Goal: Information Seeking & Learning: Learn about a topic

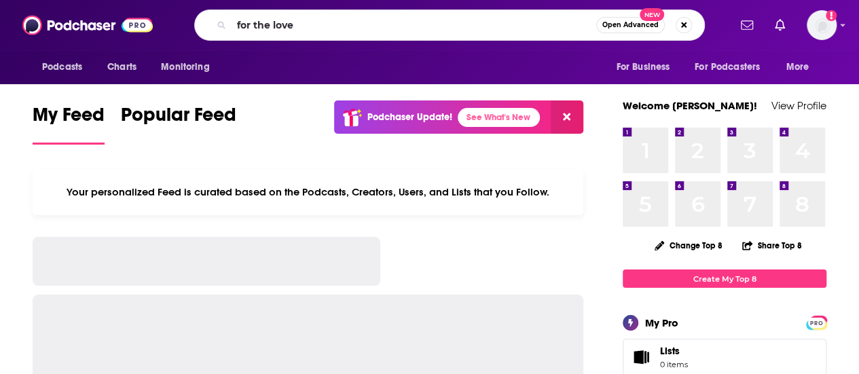
type input "for the love"
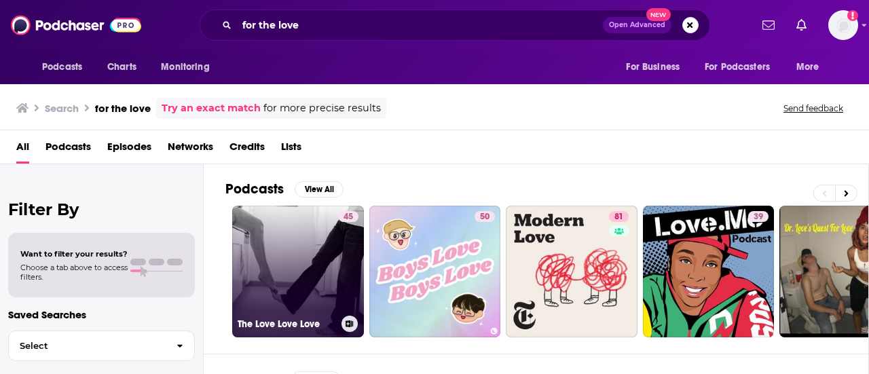
click at [285, 263] on link "45 The Love Love Love" at bounding box center [298, 272] width 132 height 132
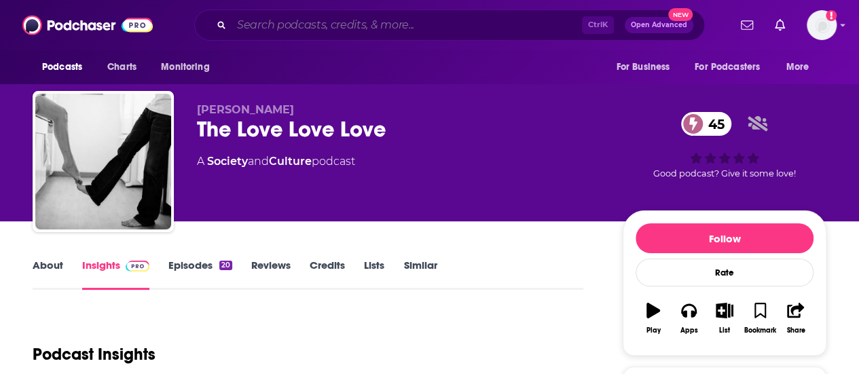
click at [355, 23] on input "Search podcasts, credits, & more..." at bounding box center [406, 25] width 350 height 22
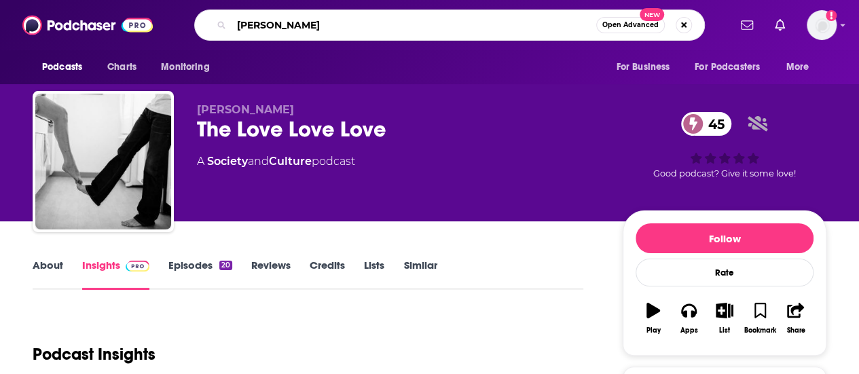
type input "[PERSON_NAME]"
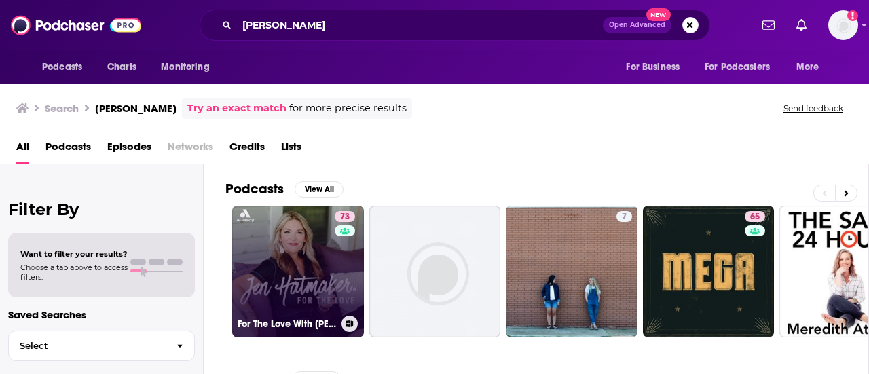
click at [304, 236] on link "73 For The Love With [PERSON_NAME] Podcast" at bounding box center [298, 272] width 132 height 132
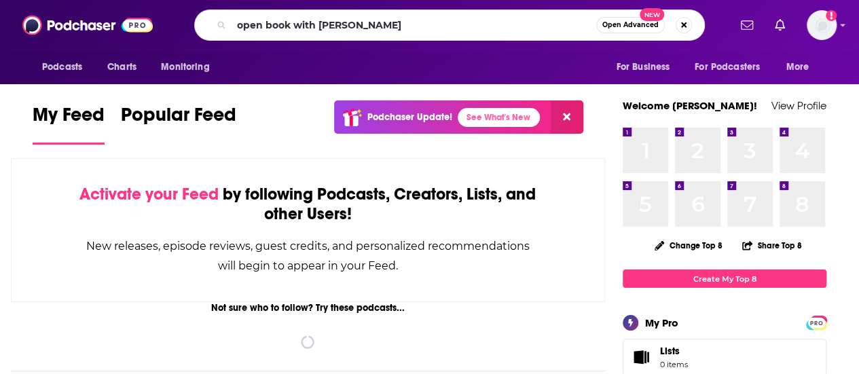
type input "open book with [PERSON_NAME]"
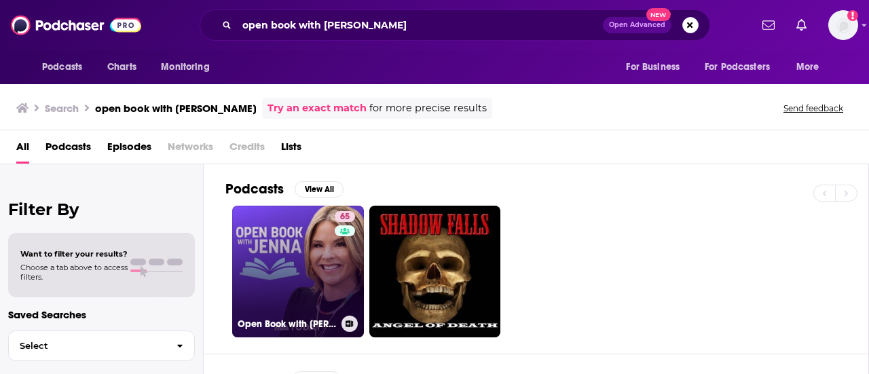
click at [263, 237] on link "65 Open Book with [PERSON_NAME]" at bounding box center [298, 272] width 132 height 132
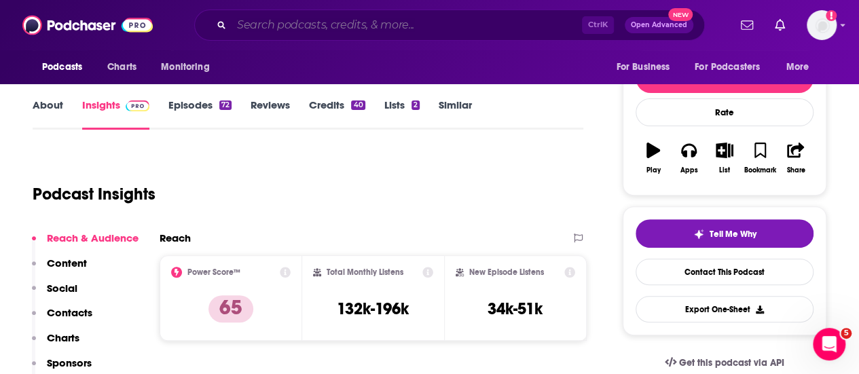
click at [339, 26] on input "Search podcasts, credits, & more..." at bounding box center [406, 25] width 350 height 22
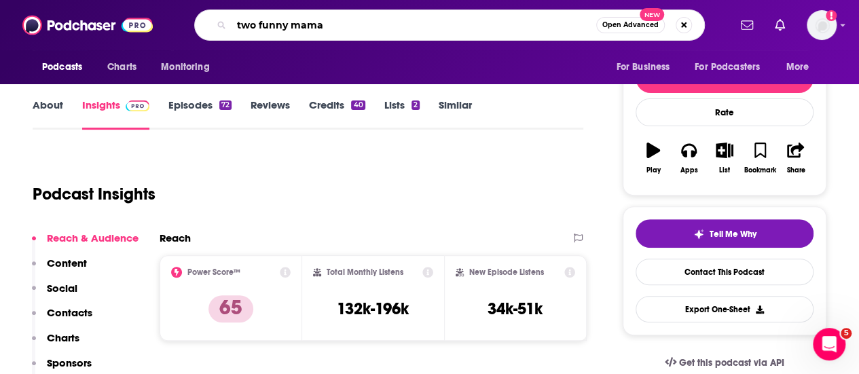
type input "two funny mamas"
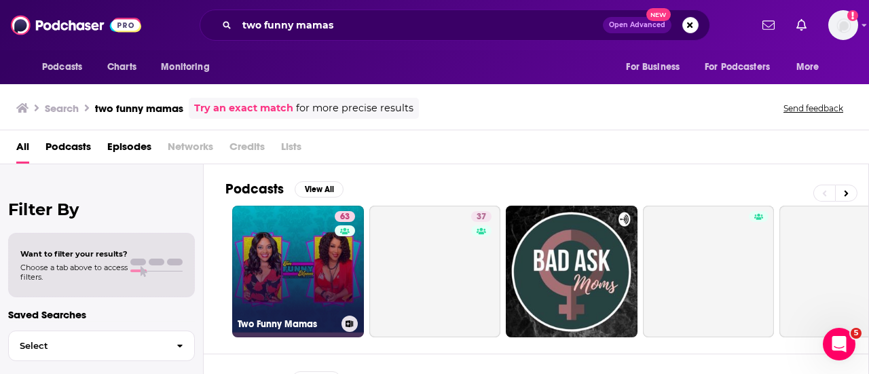
click at [309, 258] on link "63 Two Funny Mamas" at bounding box center [298, 272] width 132 height 132
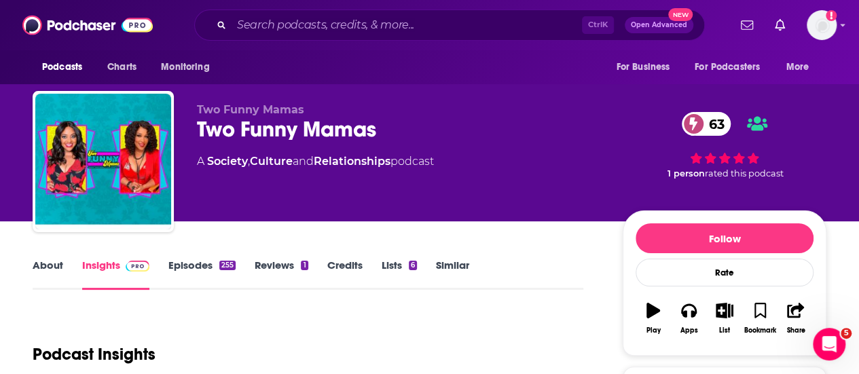
click at [307, 39] on div "Ctrl K Open Advanced New" at bounding box center [449, 25] width 510 height 31
click at [305, 22] on input "Search podcasts, credits, & more..." at bounding box center [406, 25] width 350 height 22
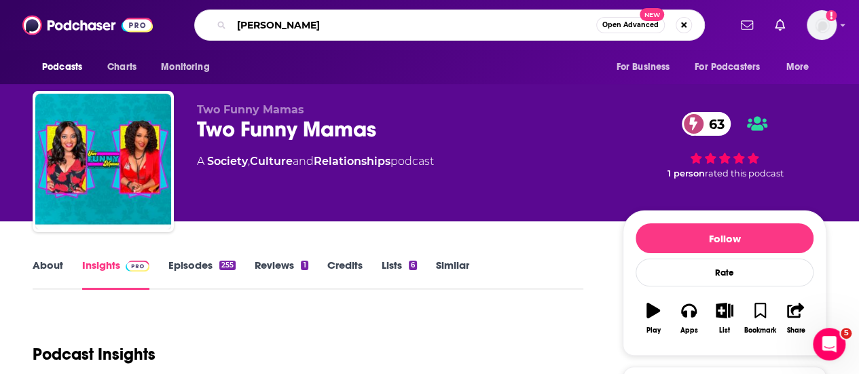
type input "trent shelton"
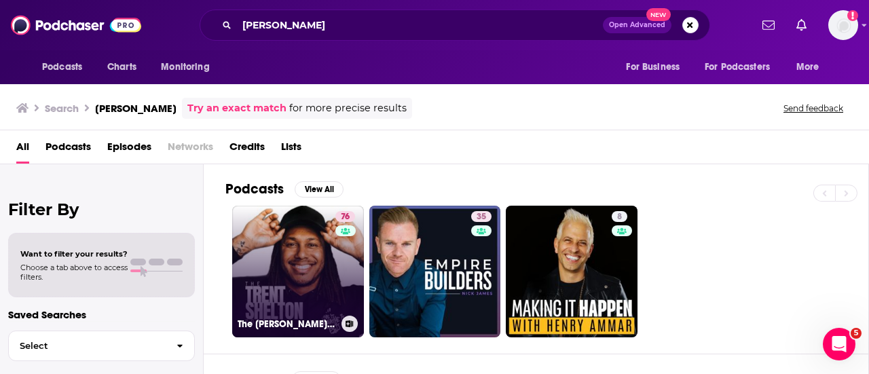
click at [319, 272] on link "76 The Trent Shelton Podcast" at bounding box center [298, 272] width 132 height 132
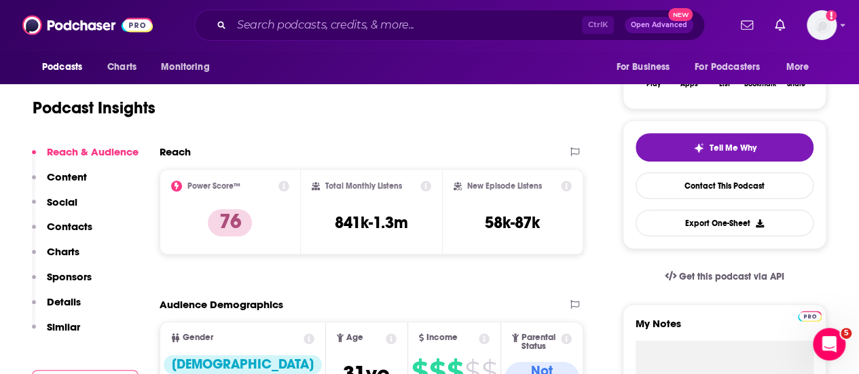
scroll to position [247, 0]
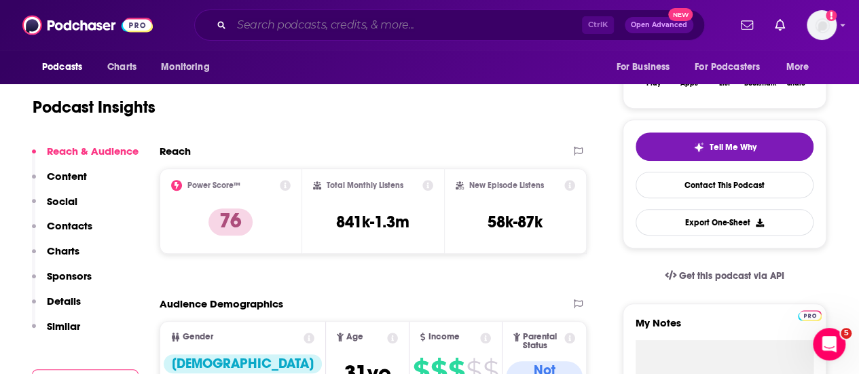
click at [360, 18] on input "Search podcasts, credits, & more..." at bounding box center [406, 25] width 350 height 22
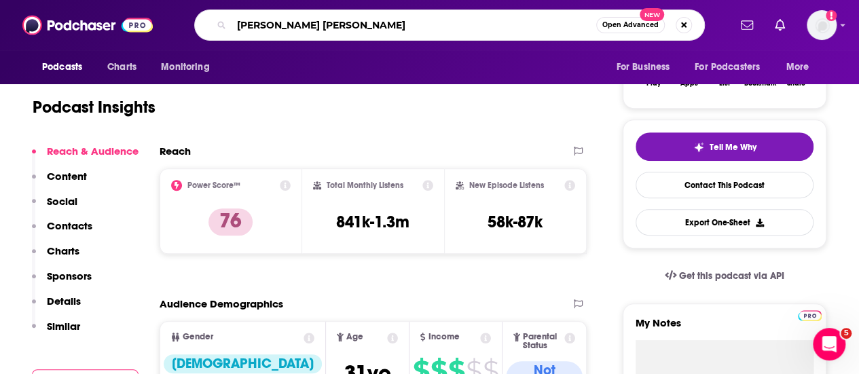
type input "rachel hollis"
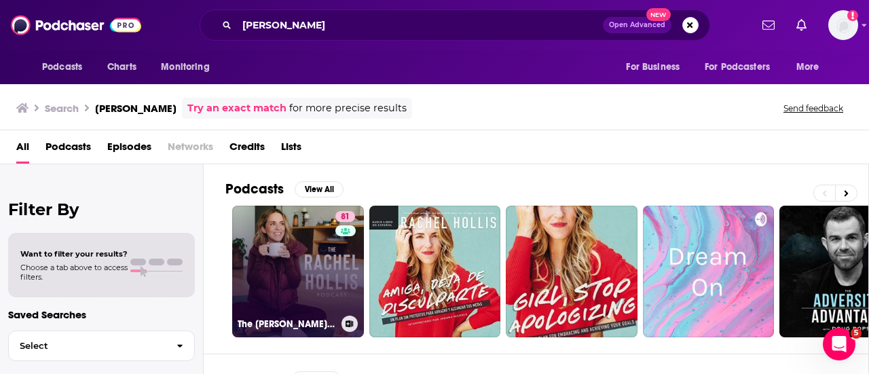
click at [284, 261] on link "81 The Rachel Hollis Podcast" at bounding box center [298, 272] width 132 height 132
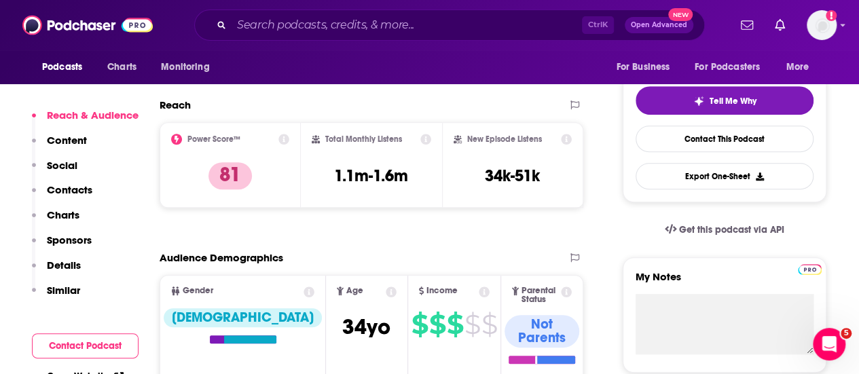
scroll to position [271, 0]
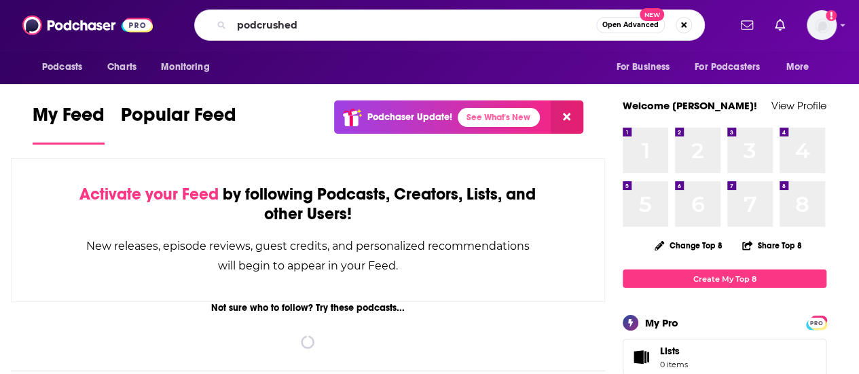
type input "podcrushed"
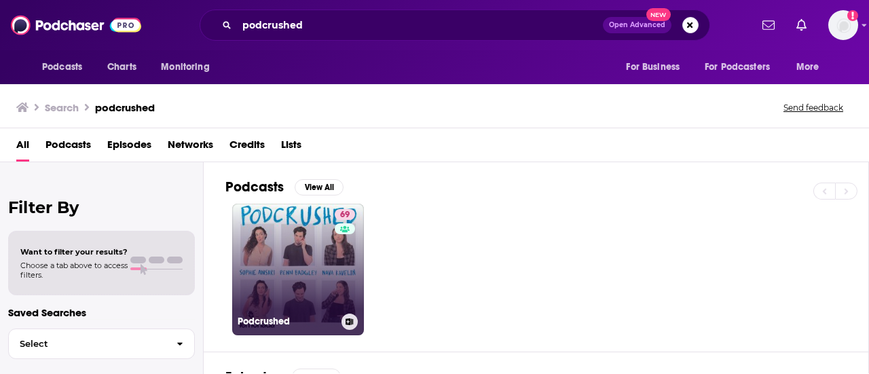
click at [290, 272] on link "69 Podcrushed" at bounding box center [298, 270] width 132 height 132
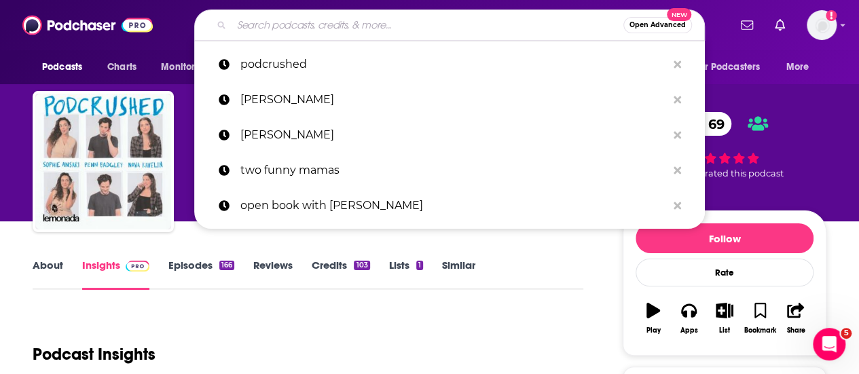
click at [313, 33] on input "Search podcasts, credits, & more..." at bounding box center [427, 25] width 392 height 22
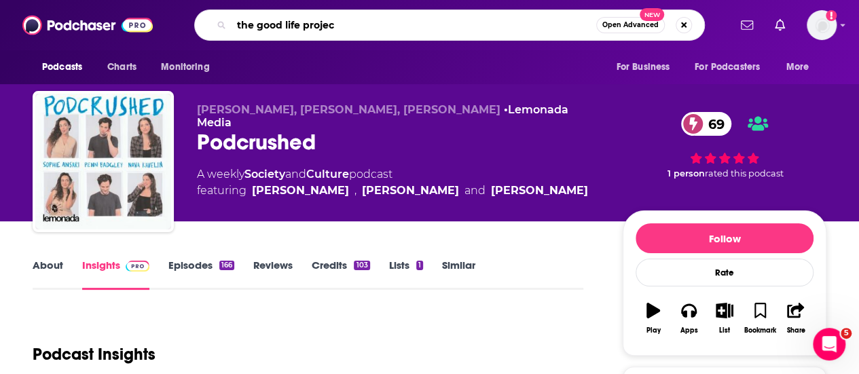
type input "the good life project"
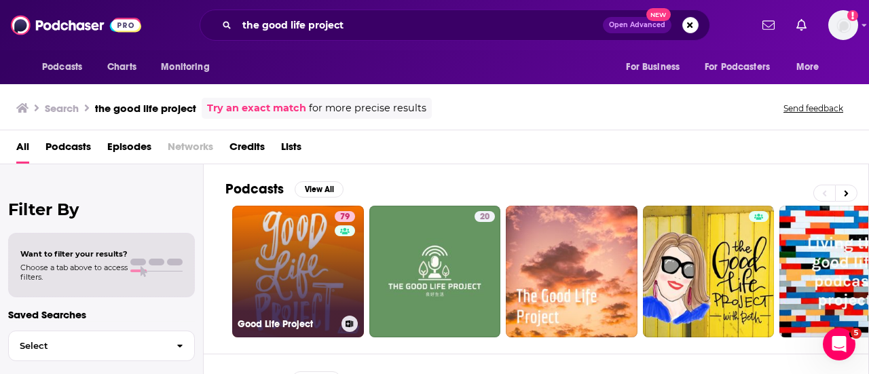
click at [286, 244] on link "79 Good Life Project" at bounding box center [298, 272] width 132 height 132
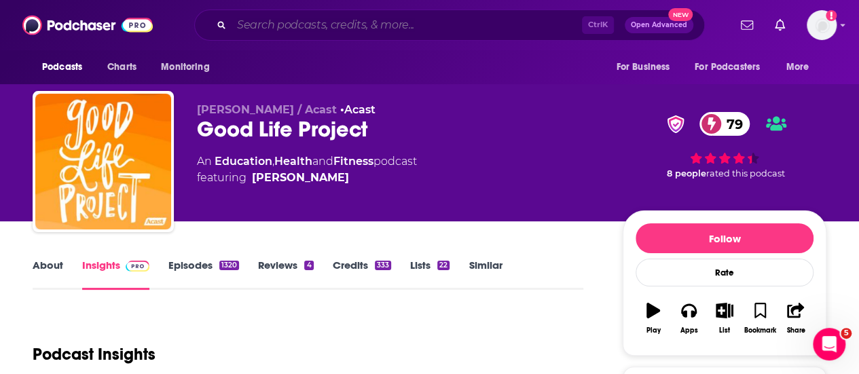
click at [305, 22] on input "Search podcasts, credits, & more..." at bounding box center [406, 25] width 350 height 22
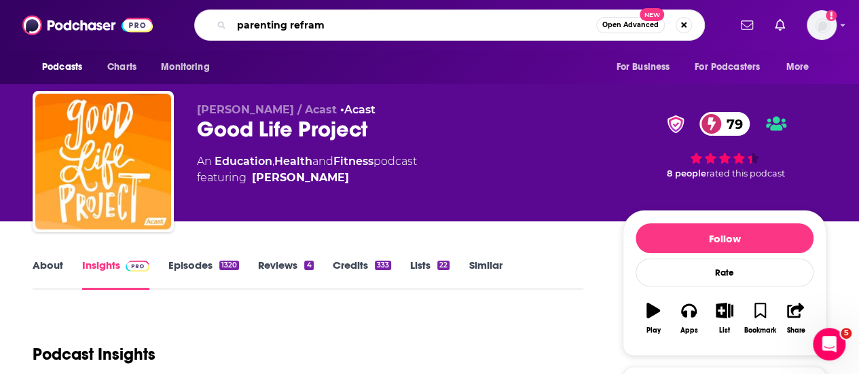
type input "parenting reframe"
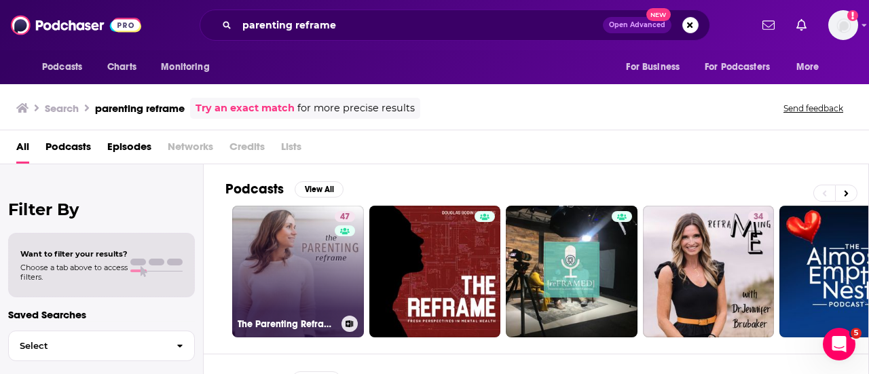
click at [301, 235] on link "47 The Parenting Reframe" at bounding box center [298, 272] width 132 height 132
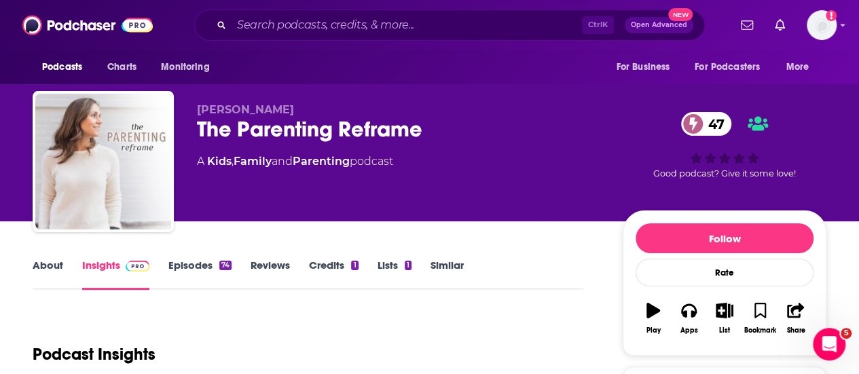
scroll to position [176, 0]
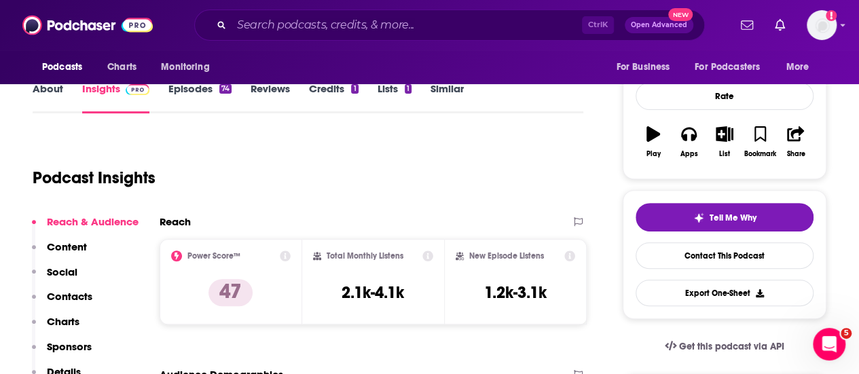
click at [323, 36] on div "Ctrl K Open Advanced New" at bounding box center [449, 25] width 510 height 31
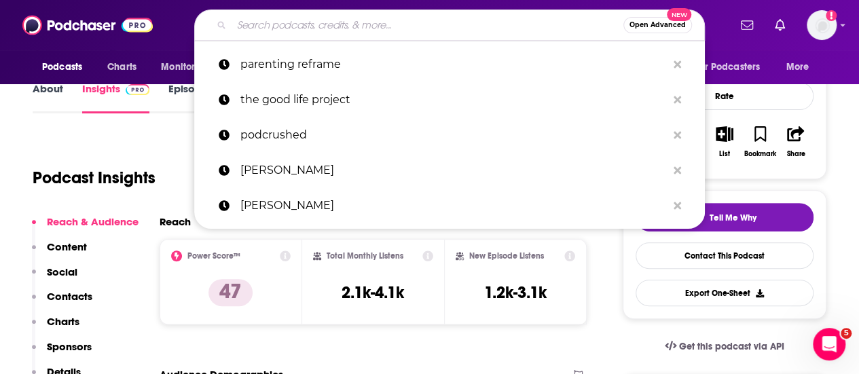
click at [314, 26] on input "Search podcasts, credits, & more..." at bounding box center [427, 25] width 392 height 22
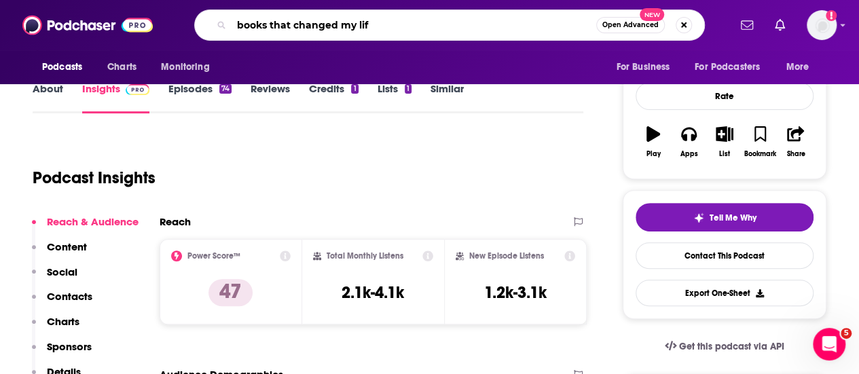
type input "books that changed my life"
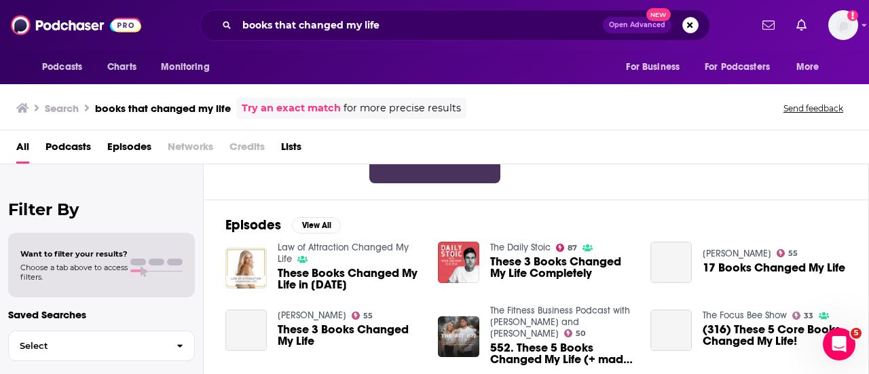
scroll to position [157, 0]
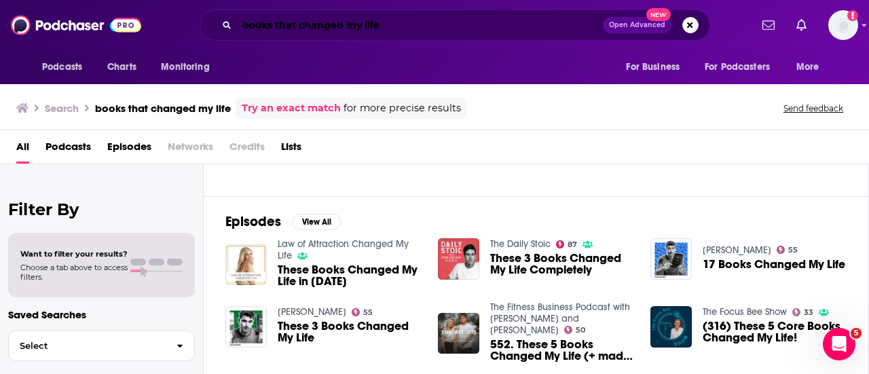
click at [469, 29] on input "books that changed my life" at bounding box center [420, 25] width 366 height 22
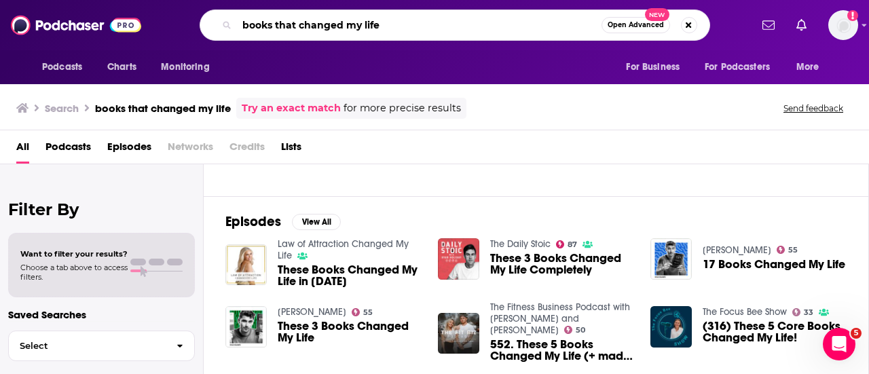
drag, startPoint x: 417, startPoint y: 24, endPoint x: 0, endPoint y: -81, distance: 430.3
click at [0, 0] on html "Podcasts Charts Monitoring books that changed my life Open Advanced New For Bus…" at bounding box center [434, 187] width 869 height 374
type input "language of love with dr. laura berman"
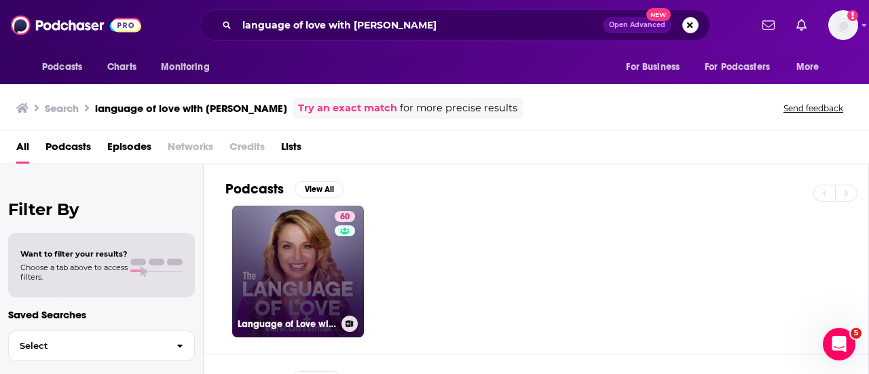
click at [279, 241] on link "60 Language of Love with Dr. Laura Berman" at bounding box center [298, 272] width 132 height 132
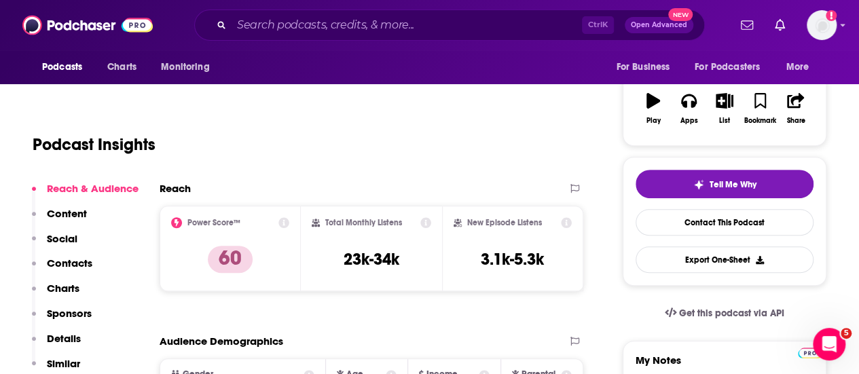
scroll to position [210, 0]
